Goal: Information Seeking & Learning: Find contact information

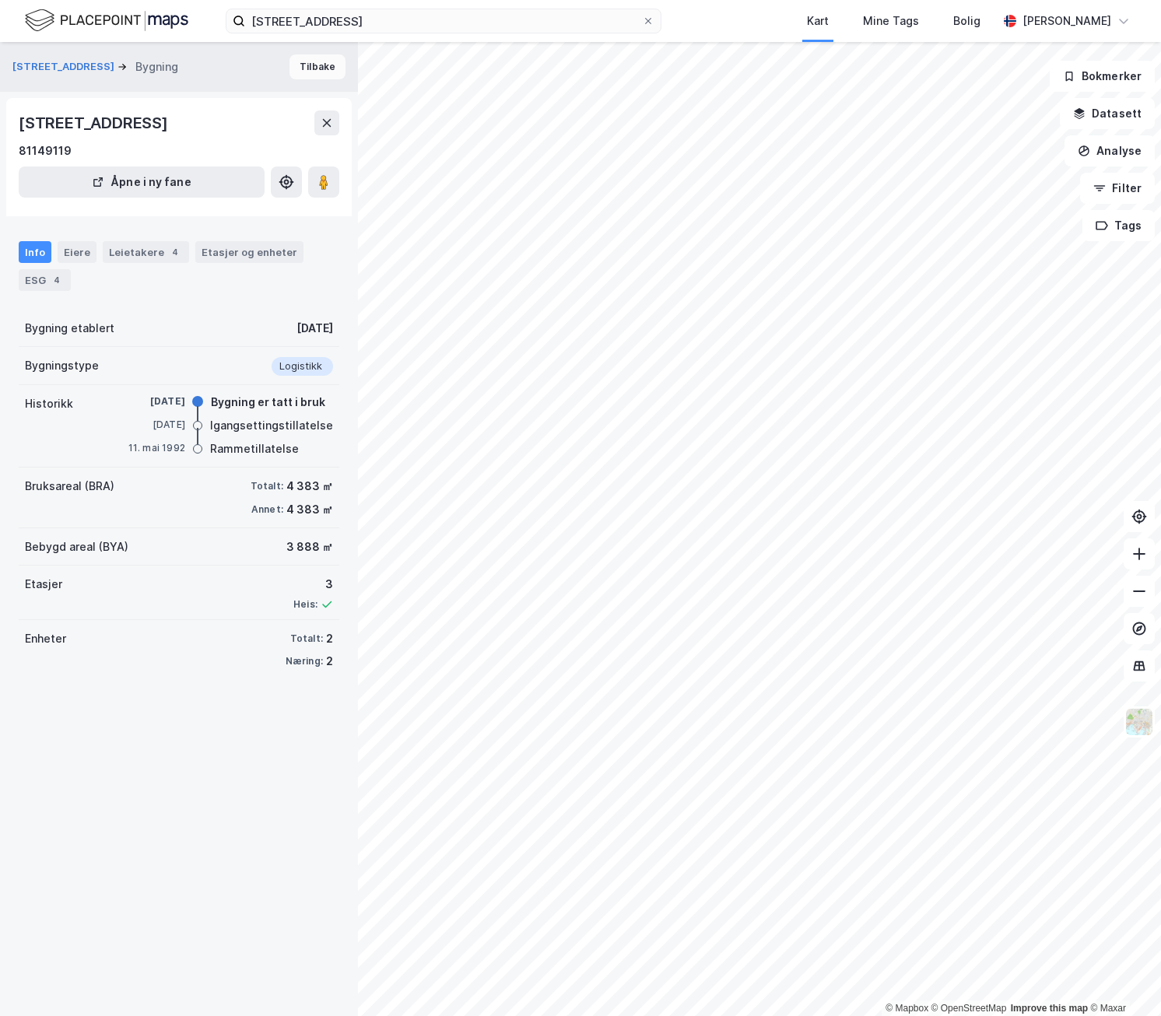
click at [290, 65] on button "Tilbake" at bounding box center [317, 66] width 56 height 25
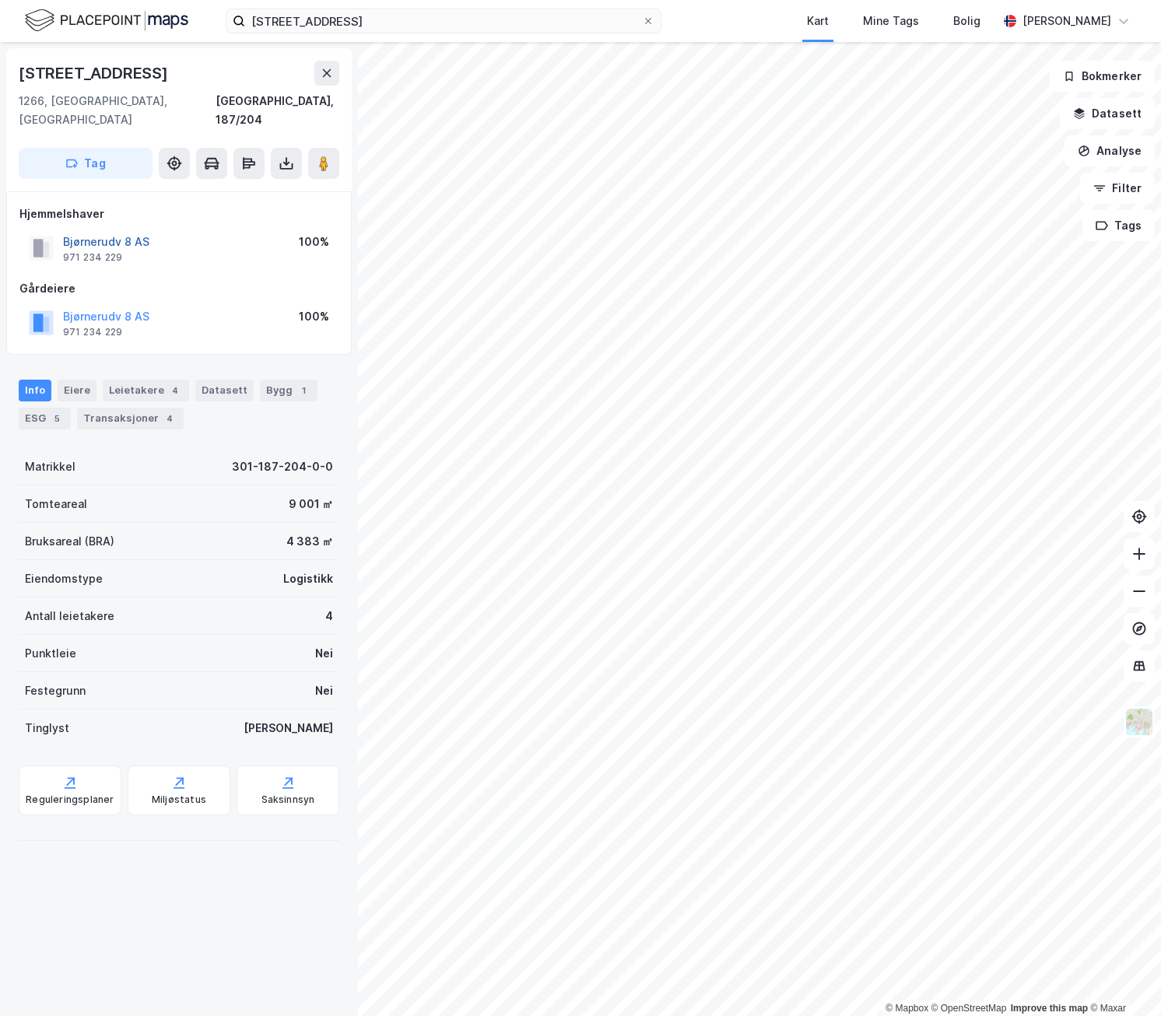
click at [0, 0] on button "Bjørnerudv 8 AS" at bounding box center [0, 0] width 0 height 0
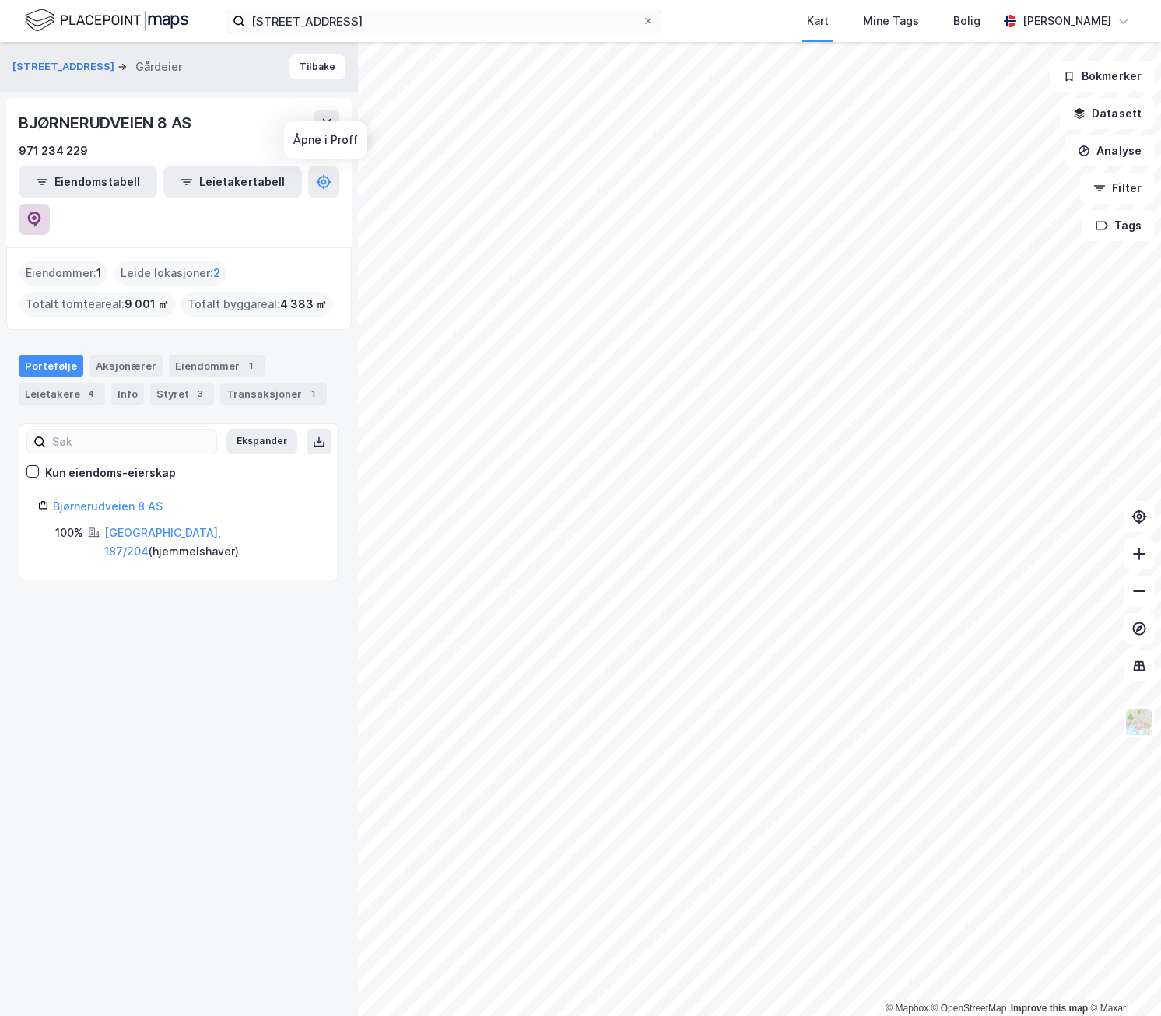
click at [50, 204] on button at bounding box center [34, 219] width 31 height 31
